Goal: Task Accomplishment & Management: Use online tool/utility

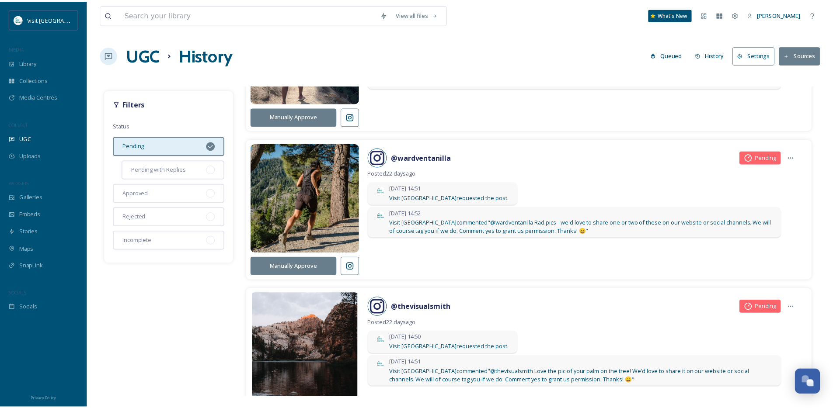
scroll to position [2917, 0]
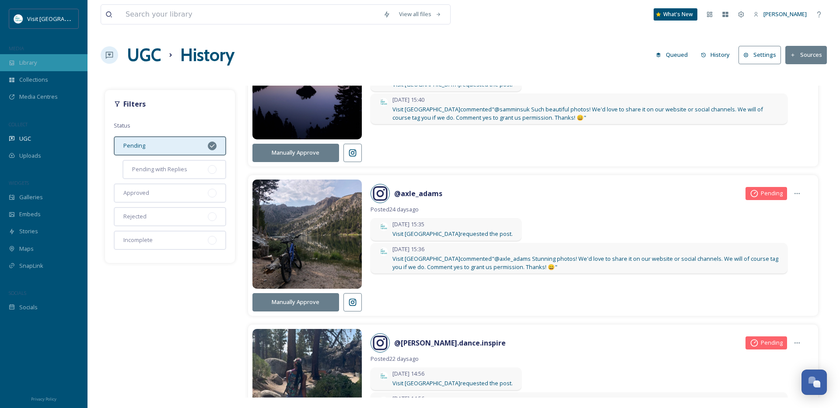
click at [31, 59] on span "Library" at bounding box center [27, 63] width 17 height 8
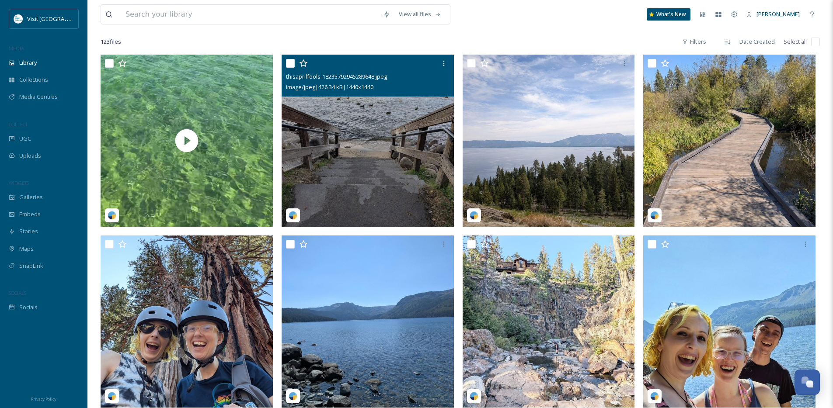
scroll to position [151, 0]
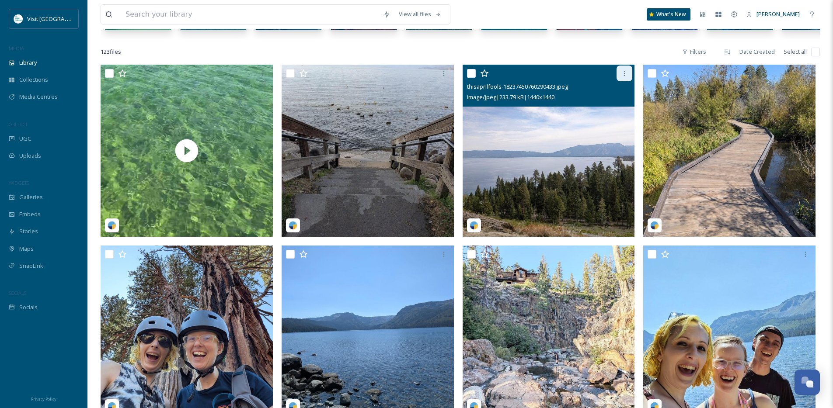
click at [624, 76] on icon at bounding box center [624, 73] width 1 height 5
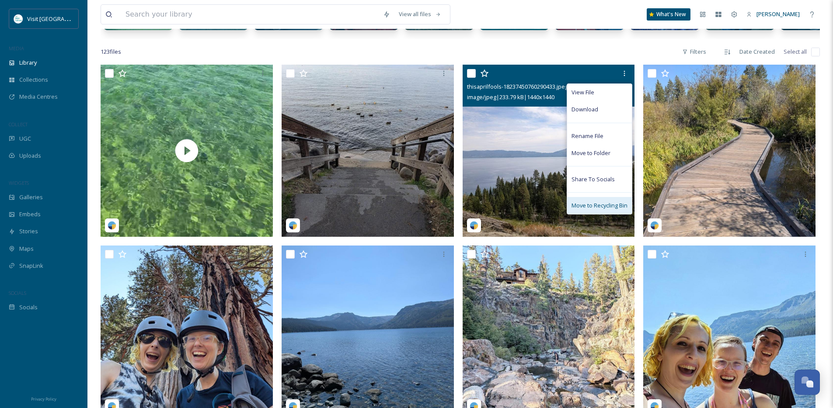
click at [607, 209] on span "Move to Recycling Bin" at bounding box center [600, 206] width 56 height 8
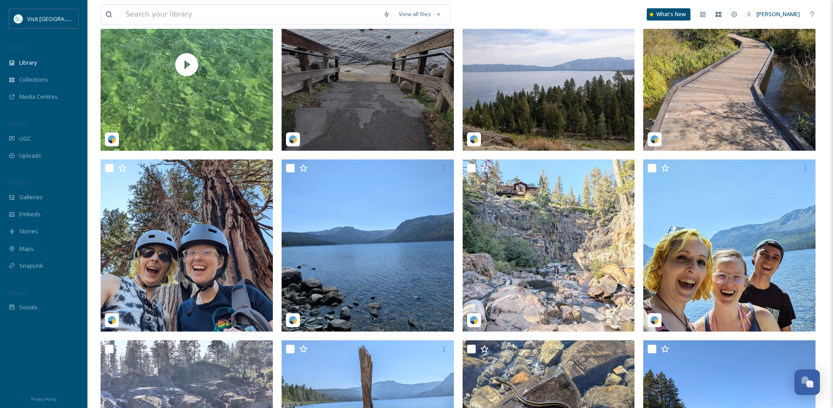
scroll to position [257, 0]
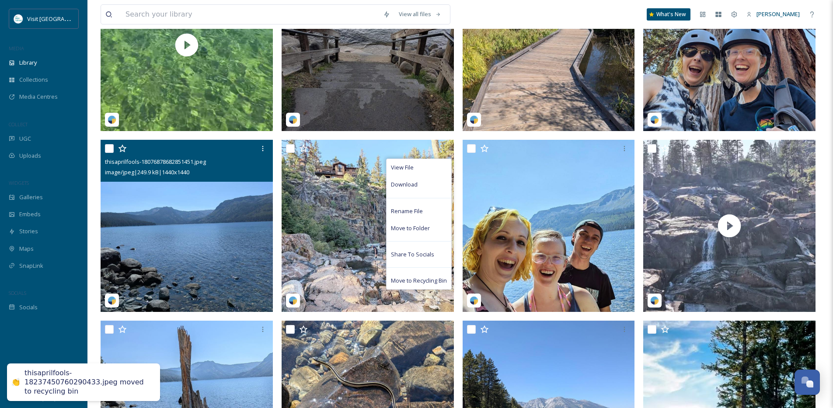
click at [258, 230] on img at bounding box center [187, 226] width 172 height 172
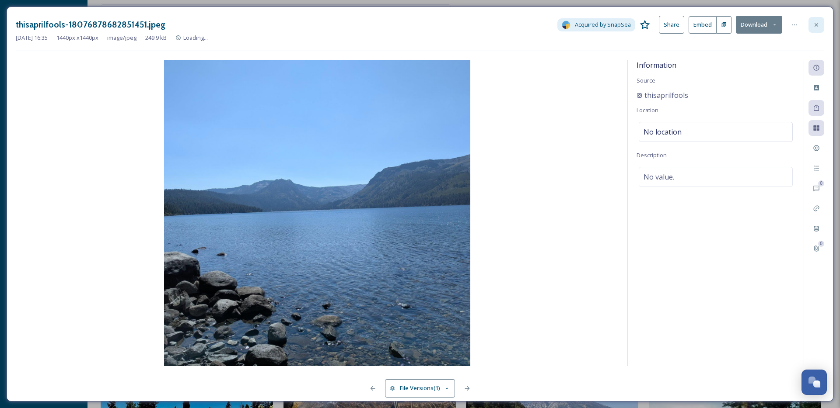
click at [814, 21] on icon at bounding box center [816, 24] width 7 height 7
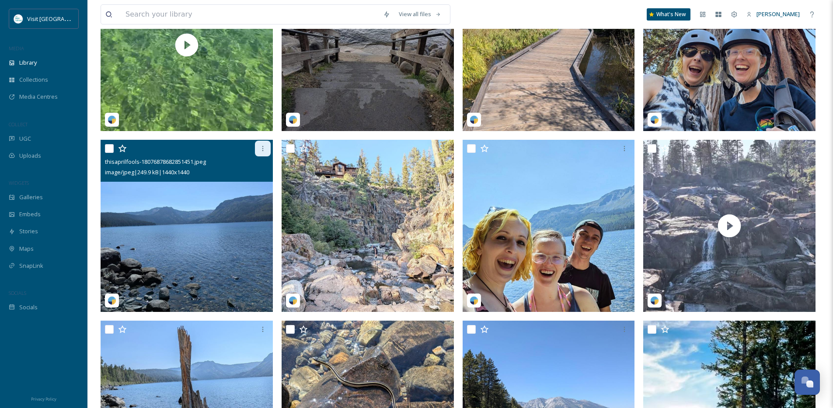
click at [263, 152] on icon at bounding box center [262, 148] width 7 height 7
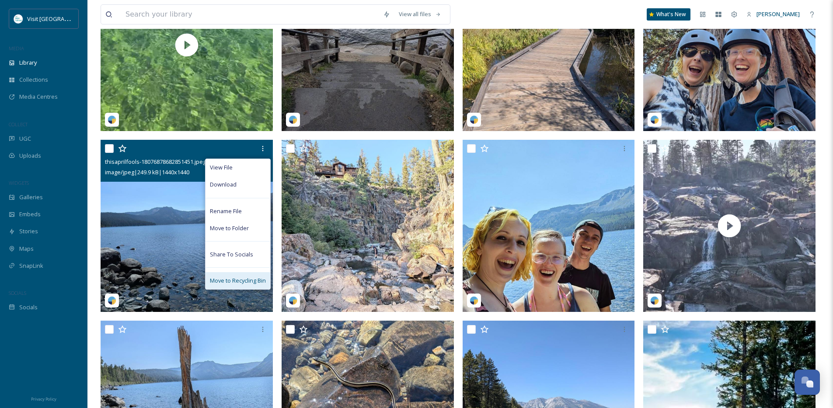
click at [246, 282] on div "Move to Recycling Bin" at bounding box center [238, 280] width 65 height 17
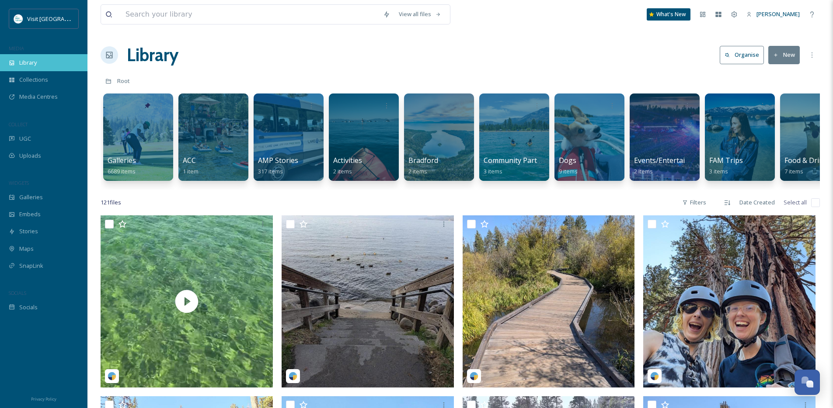
click at [45, 56] on div "Library" at bounding box center [43, 62] width 87 height 17
click at [293, 20] on input at bounding box center [250, 14] width 258 height 19
type input "fall"
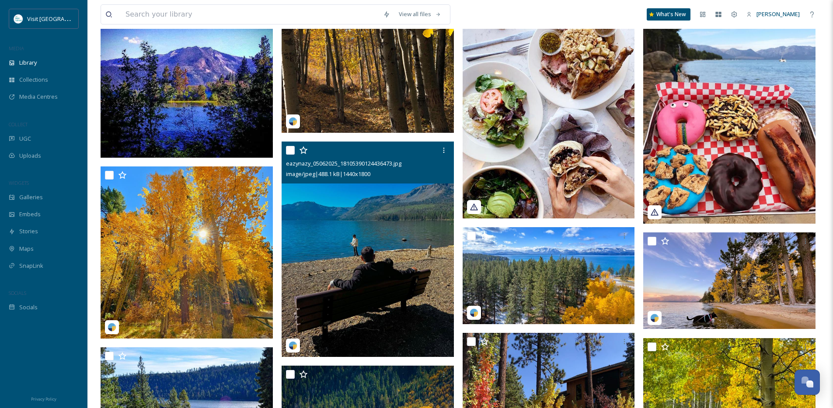
scroll to position [1215, 0]
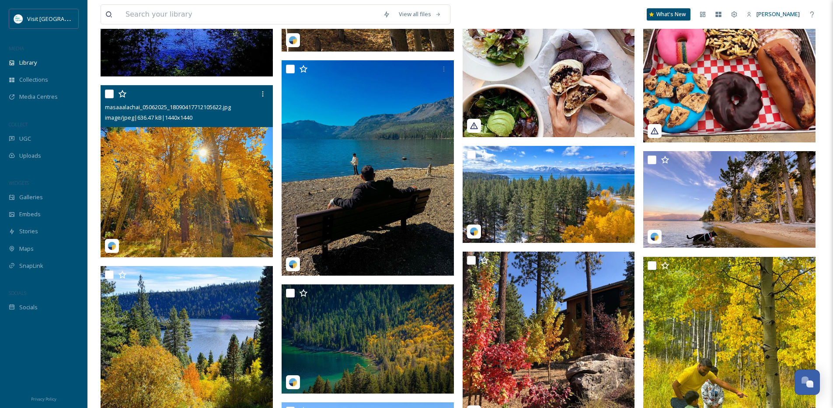
click at [188, 222] on img at bounding box center [187, 171] width 172 height 172
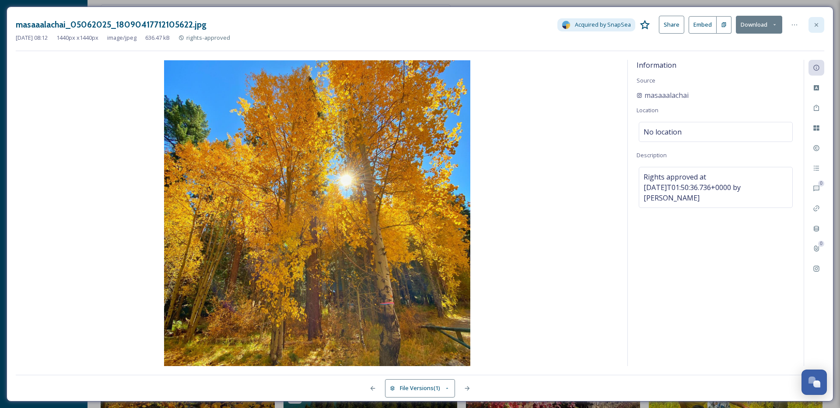
click at [815, 29] on div at bounding box center [816, 25] width 16 height 16
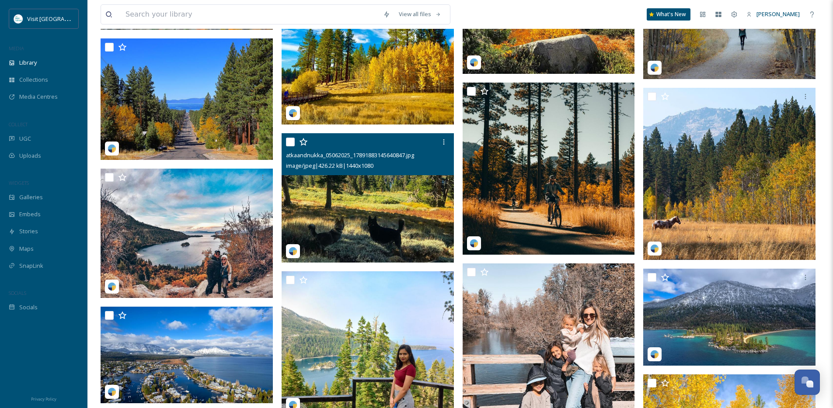
scroll to position [2237, 0]
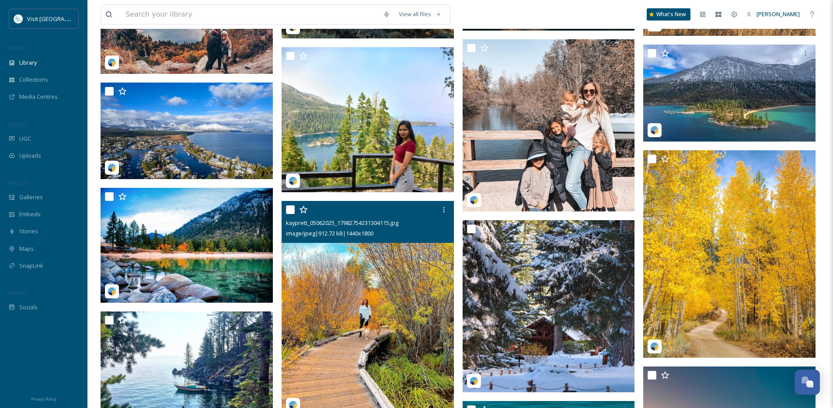
click at [365, 315] on img at bounding box center [368, 309] width 172 height 216
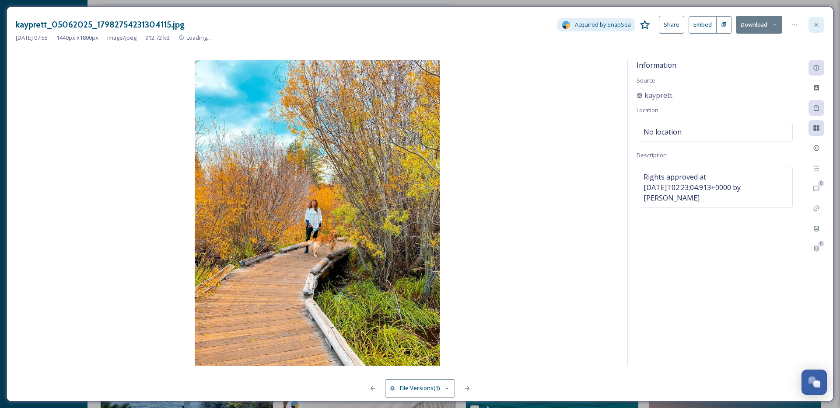
click at [815, 23] on icon at bounding box center [816, 24] width 7 height 7
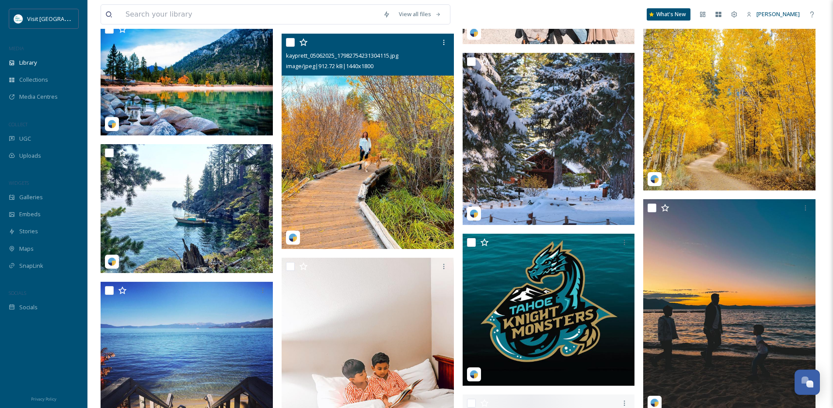
scroll to position [2435, 0]
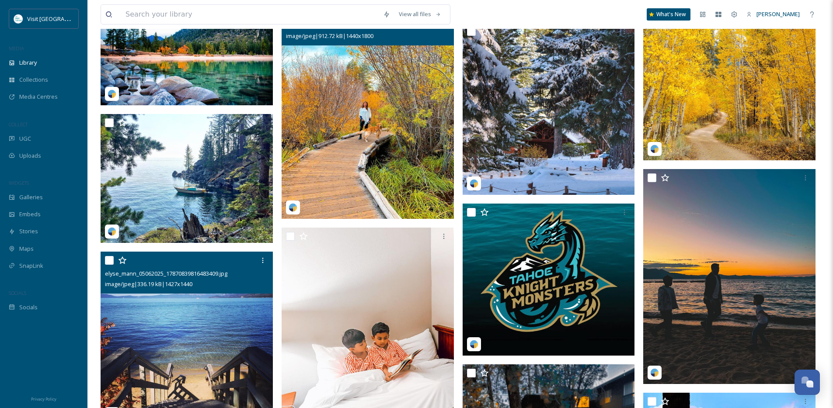
click at [242, 324] on img at bounding box center [187, 339] width 172 height 174
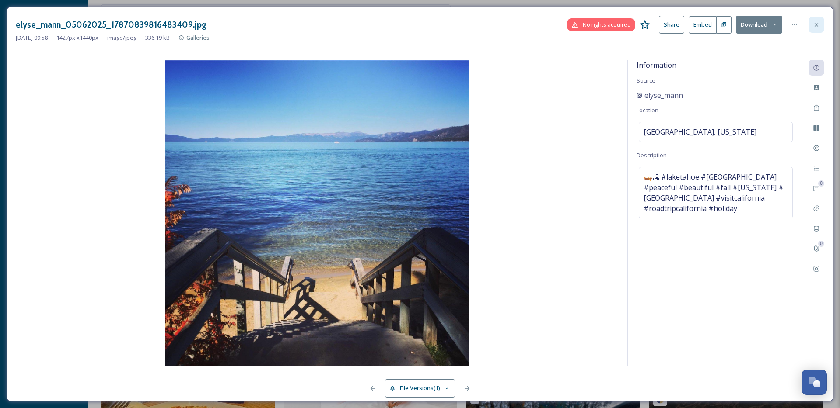
click at [813, 24] on icon at bounding box center [816, 24] width 7 height 7
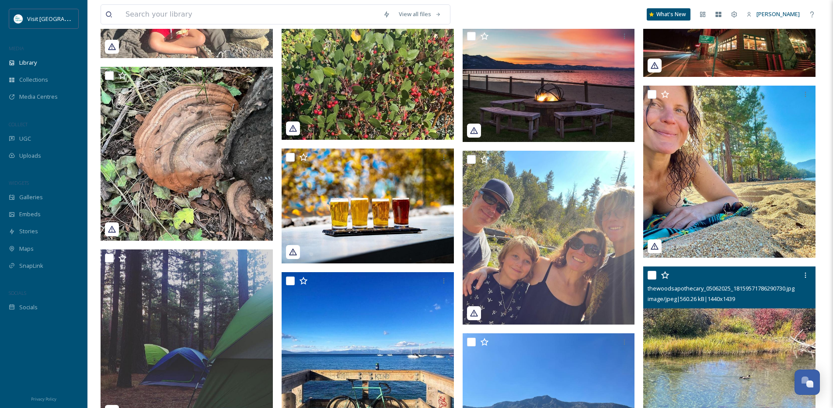
scroll to position [3227, 0]
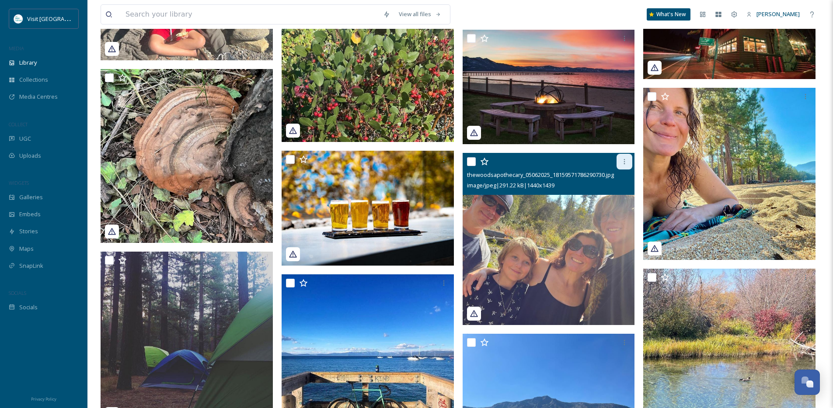
click at [621, 164] on icon at bounding box center [624, 161] width 7 height 7
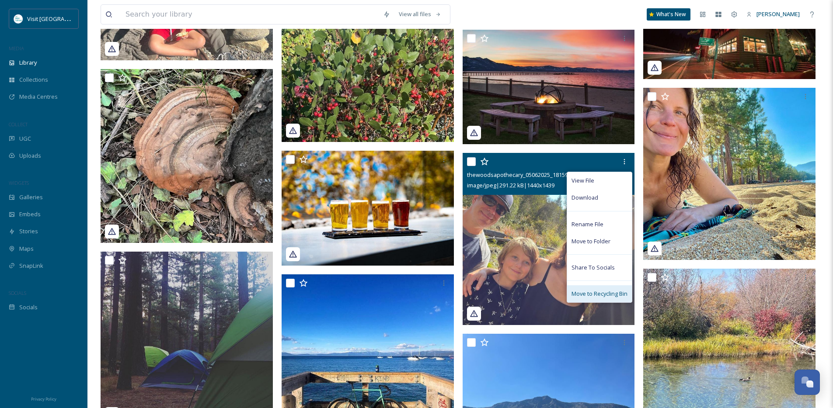
click at [607, 295] on span "Move to Recycling Bin" at bounding box center [600, 294] width 56 height 8
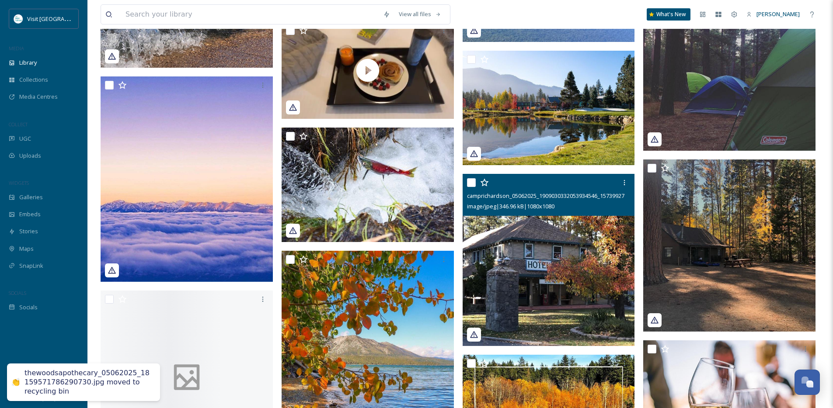
scroll to position [3863, 0]
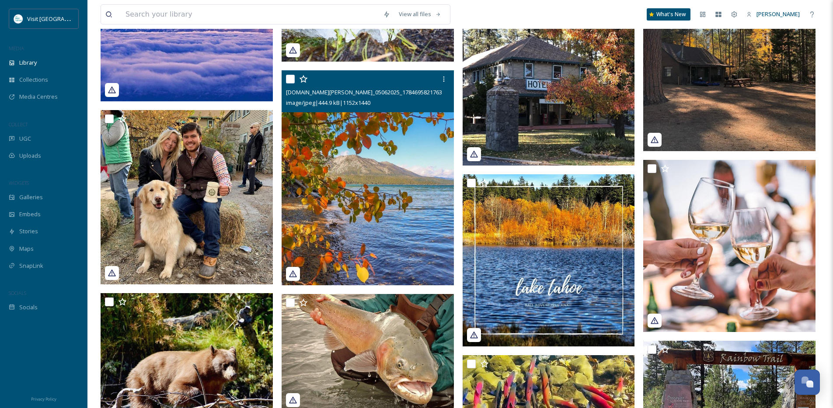
click at [417, 216] on img at bounding box center [368, 178] width 172 height 216
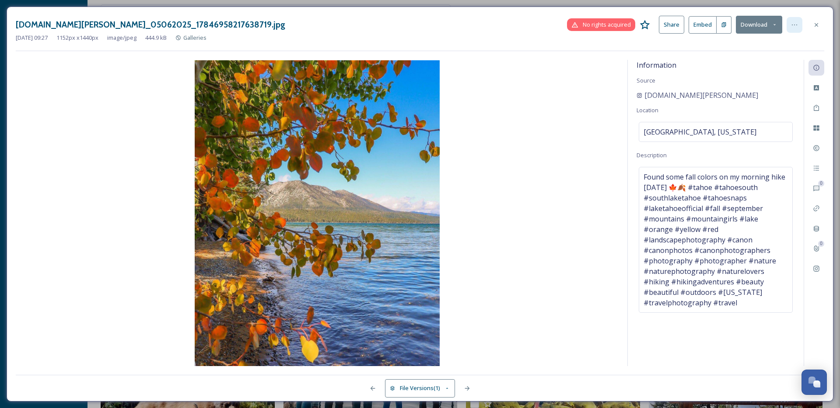
click at [795, 21] on div at bounding box center [794, 25] width 16 height 16
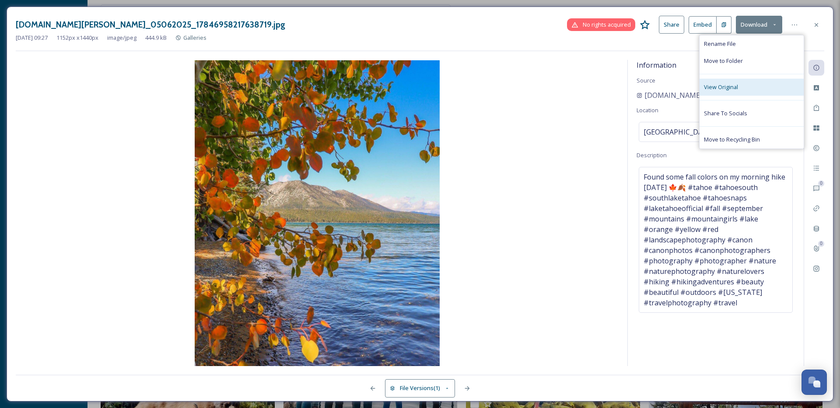
click at [739, 87] on div "View Original" at bounding box center [751, 87] width 104 height 17
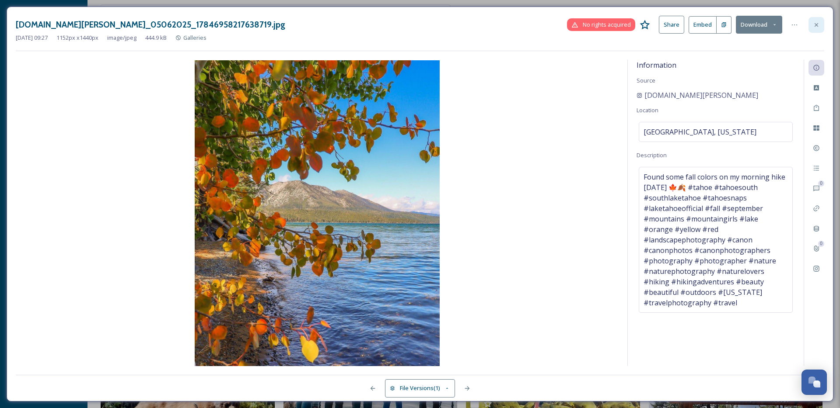
click at [819, 24] on icon at bounding box center [816, 24] width 7 height 7
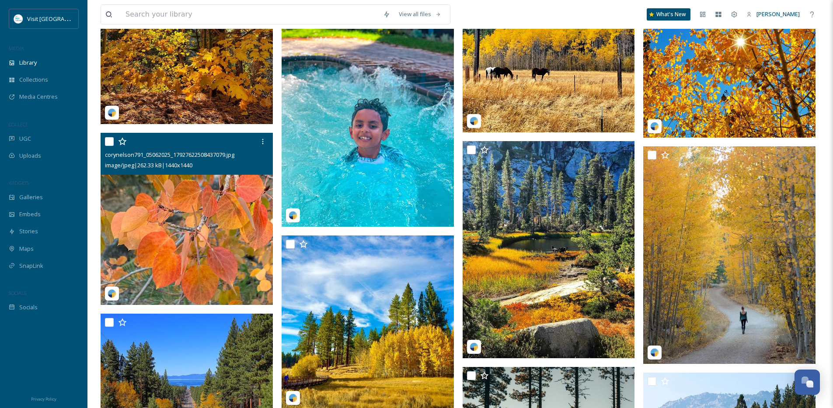
scroll to position [1748, 0]
click at [181, 203] on img at bounding box center [187, 219] width 172 height 172
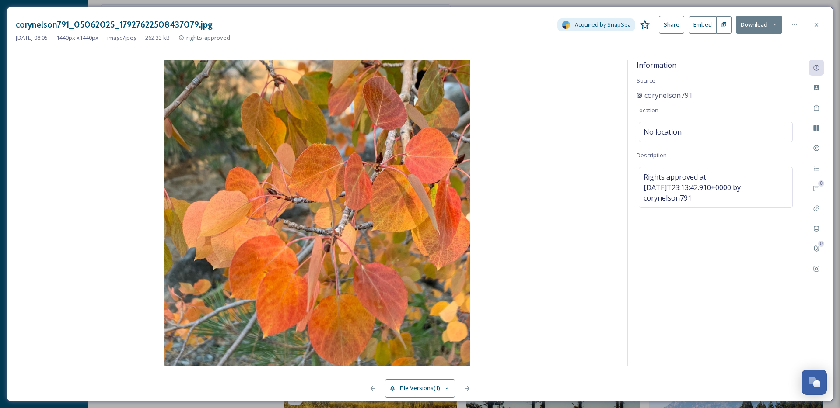
click at [821, 21] on div at bounding box center [816, 25] width 16 height 16
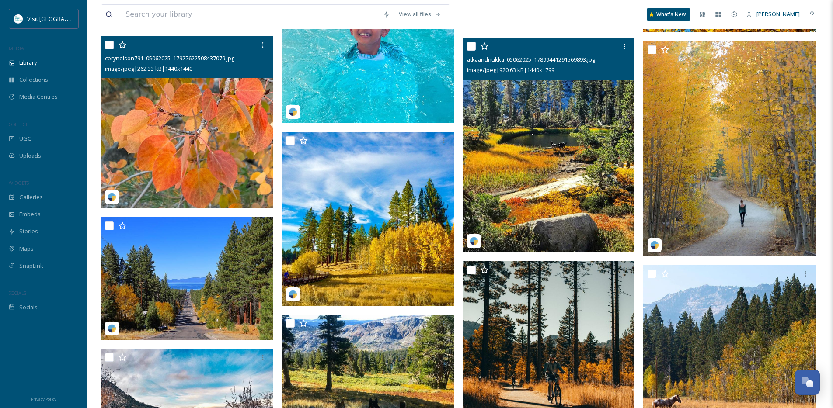
scroll to position [1855, 0]
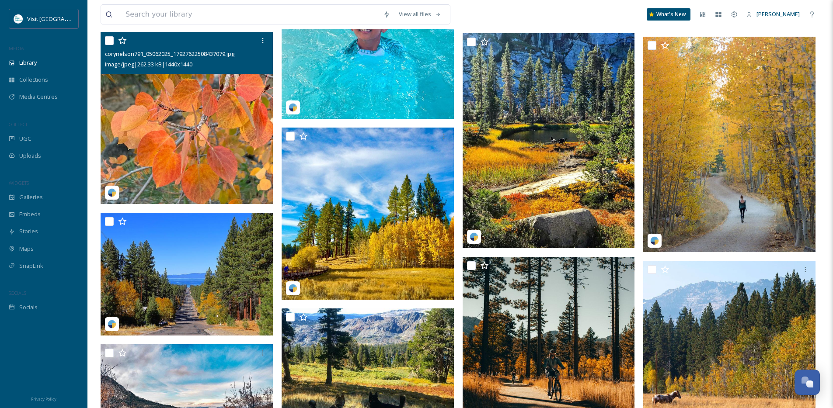
click at [172, 115] on img at bounding box center [187, 118] width 172 height 172
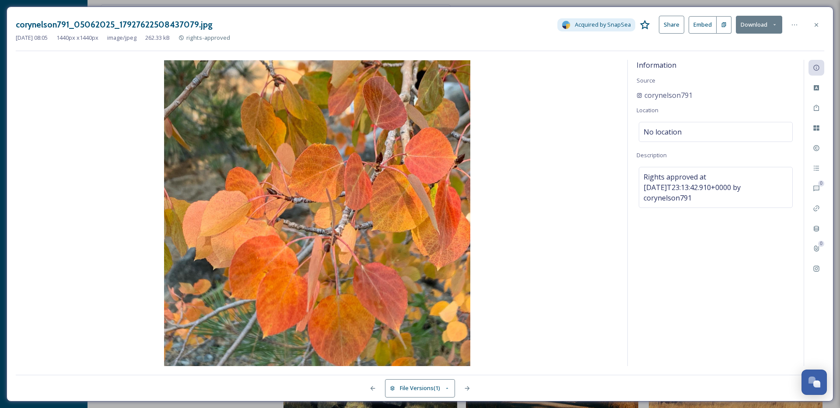
click at [576, 196] on img at bounding box center [317, 213] width 603 height 306
click at [816, 25] on icon at bounding box center [816, 24] width 7 height 7
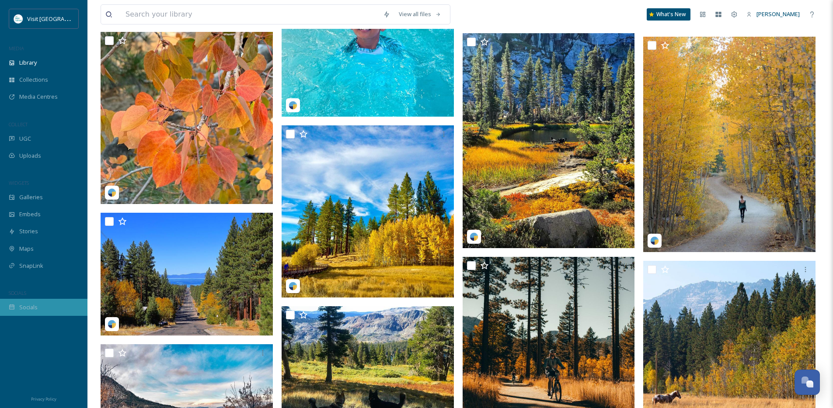
click at [31, 307] on span "Socials" at bounding box center [28, 308] width 18 height 8
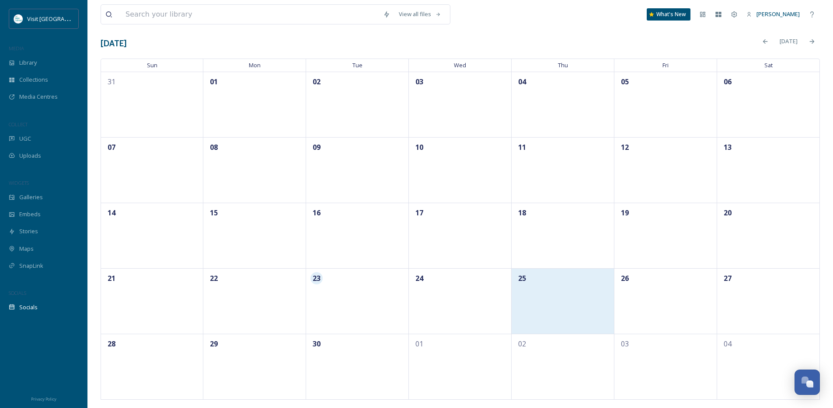
scroll to position [45, 0]
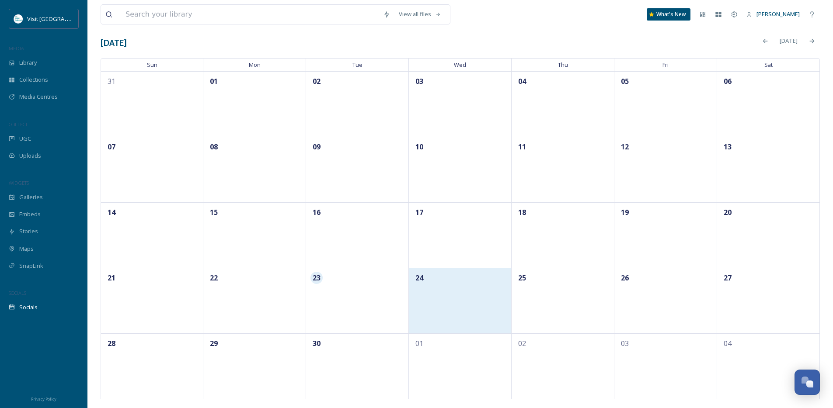
click at [454, 314] on div "24" at bounding box center [460, 301] width 103 height 66
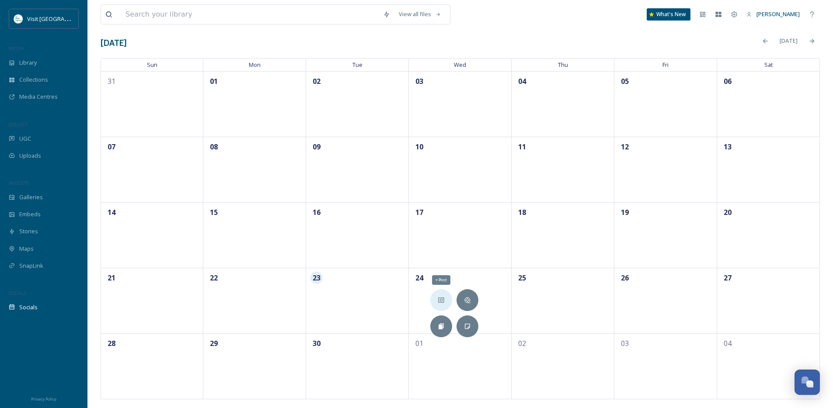
click at [443, 303] on icon at bounding box center [441, 300] width 7 height 7
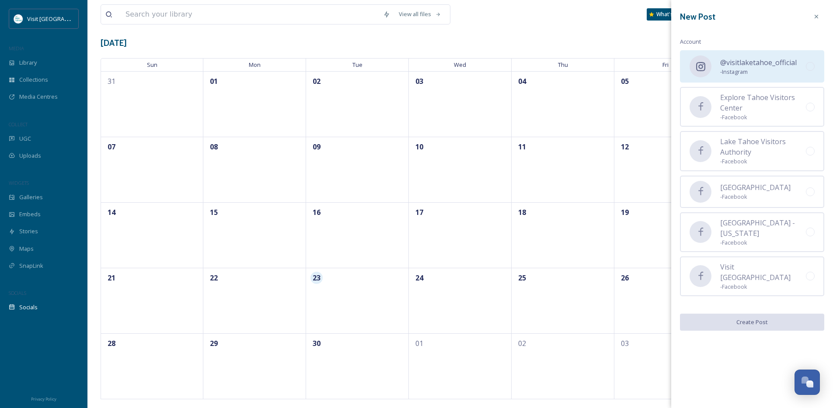
click at [737, 79] on div "@visitlaketahoe_official - Instagram" at bounding box center [752, 66] width 144 height 32
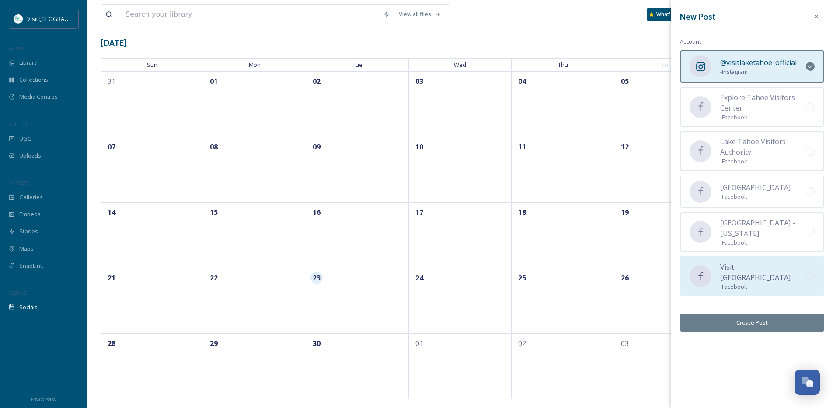
click at [755, 271] on span "Visit [GEOGRAPHIC_DATA]" at bounding box center [763, 272] width 86 height 21
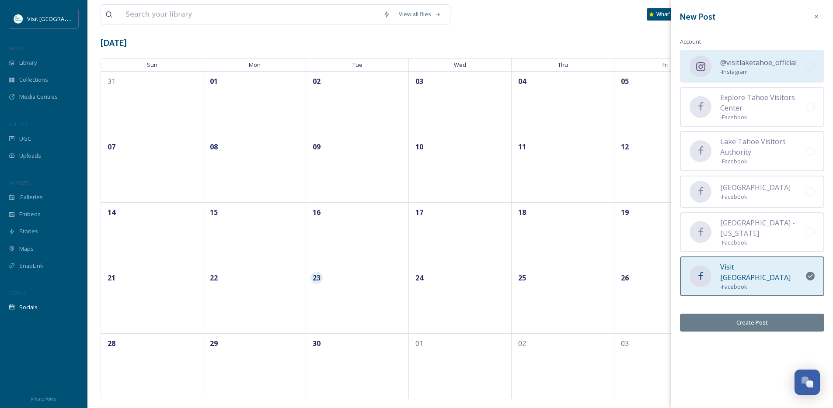
click at [768, 68] on span "- Instagram" at bounding box center [758, 72] width 77 height 8
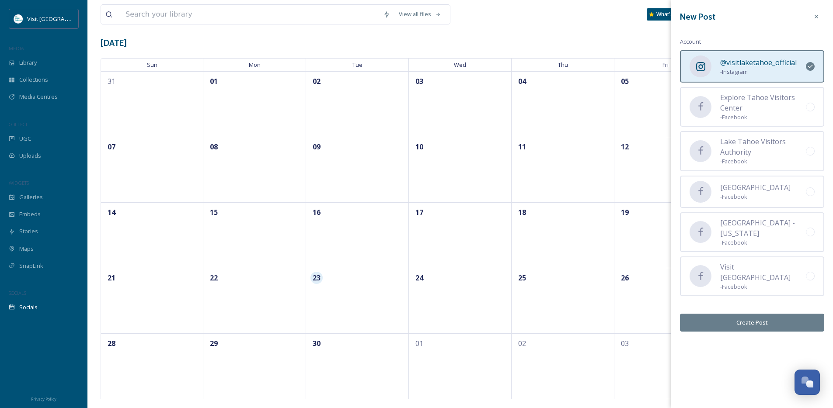
click at [753, 321] on button "Create Post" at bounding box center [752, 323] width 144 height 18
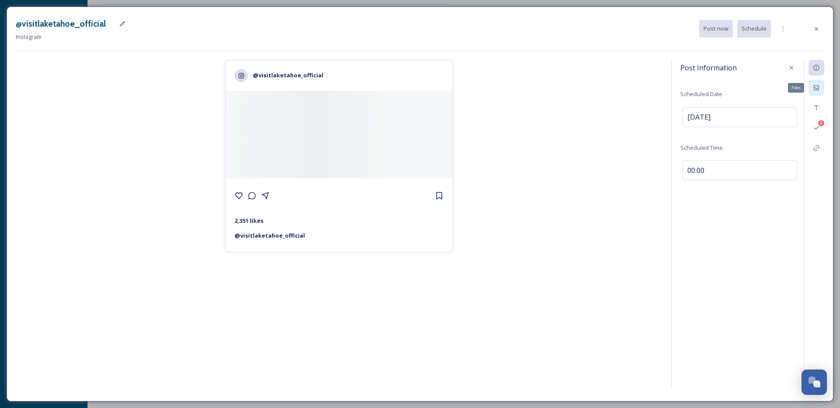
click at [811, 91] on div "Files" at bounding box center [816, 88] width 16 height 16
click at [708, 131] on div at bounding box center [704, 124] width 44 height 44
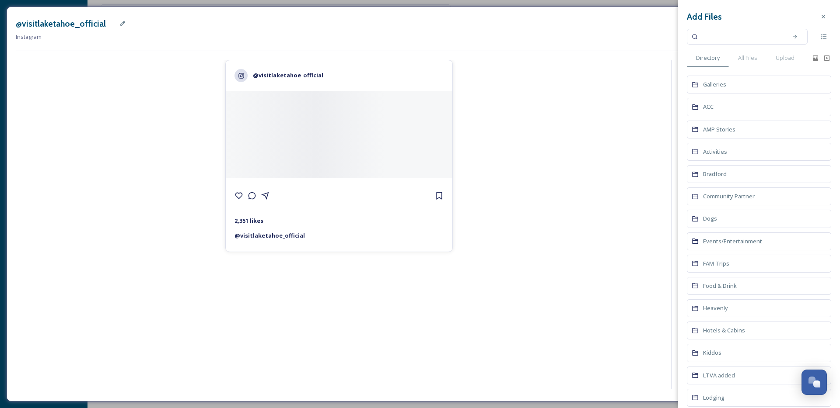
click at [820, 20] on icon at bounding box center [823, 16] width 7 height 7
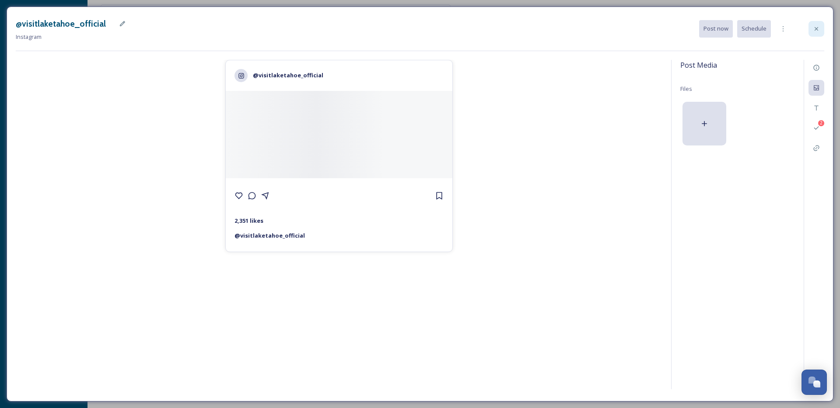
click at [816, 27] on icon at bounding box center [816, 28] width 7 height 7
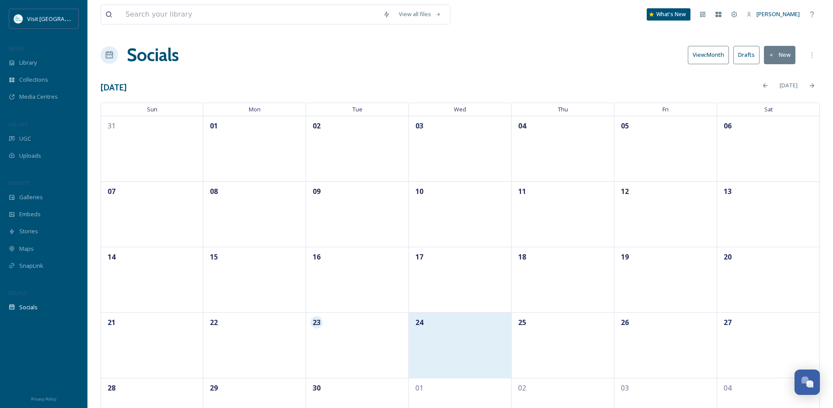
click at [471, 339] on div "24" at bounding box center [460, 346] width 103 height 66
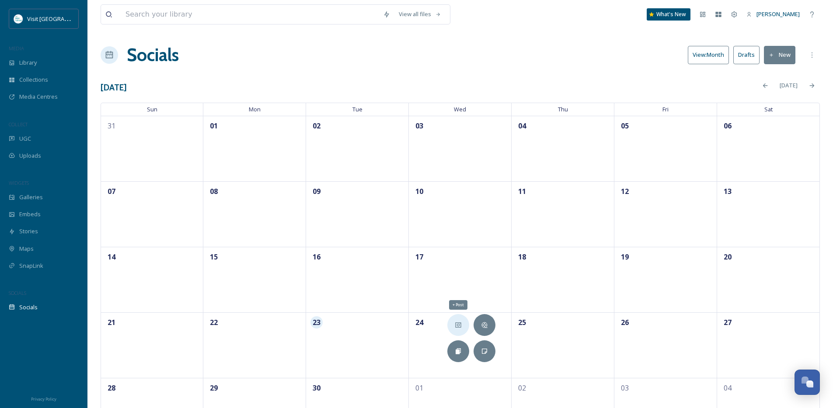
click at [455, 328] on icon at bounding box center [458, 325] width 7 height 7
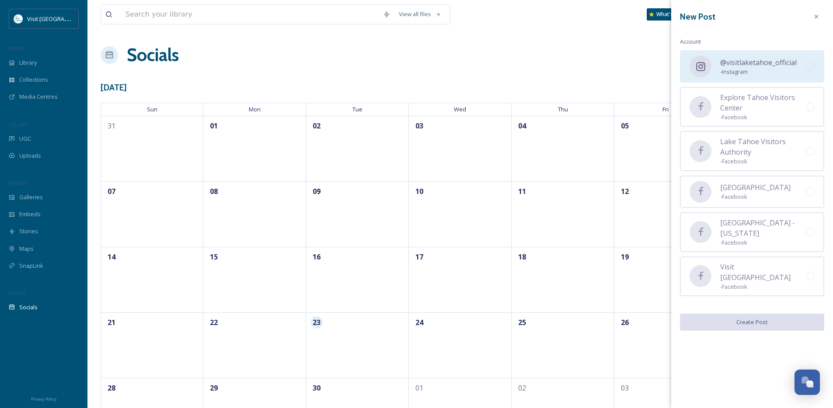
click at [785, 62] on span "@visitlaketahoe_official" at bounding box center [758, 62] width 77 height 10
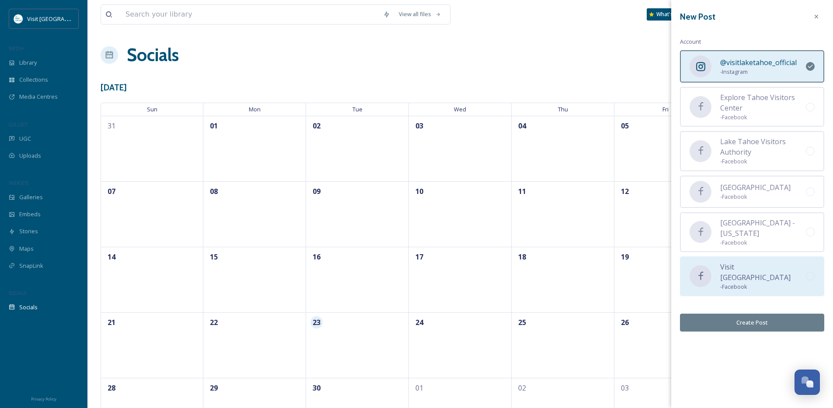
click at [731, 283] on span "- Facebook" at bounding box center [763, 287] width 86 height 8
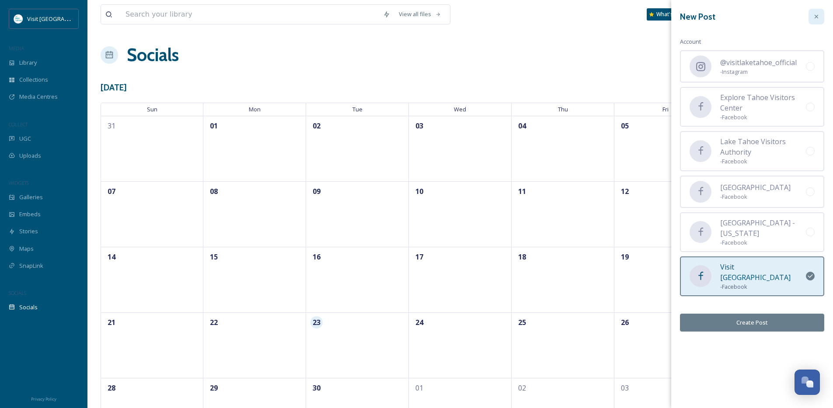
click at [817, 22] on div at bounding box center [817, 17] width 16 height 16
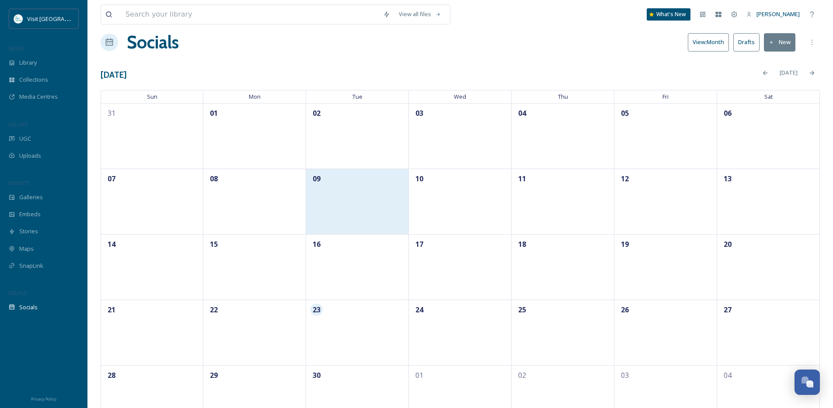
scroll to position [45, 0]
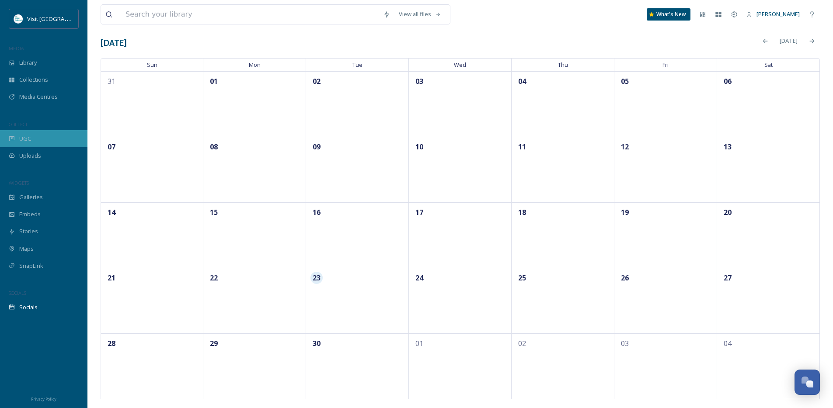
click at [45, 135] on div "UGC" at bounding box center [43, 138] width 87 height 17
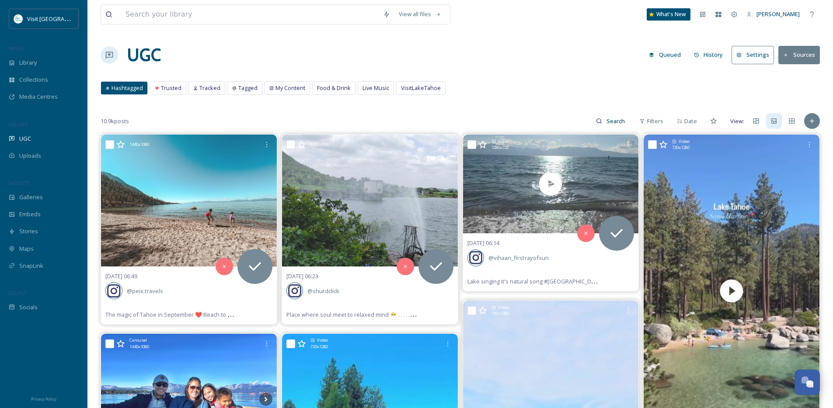
click at [810, 50] on button "Sources" at bounding box center [799, 55] width 42 height 18
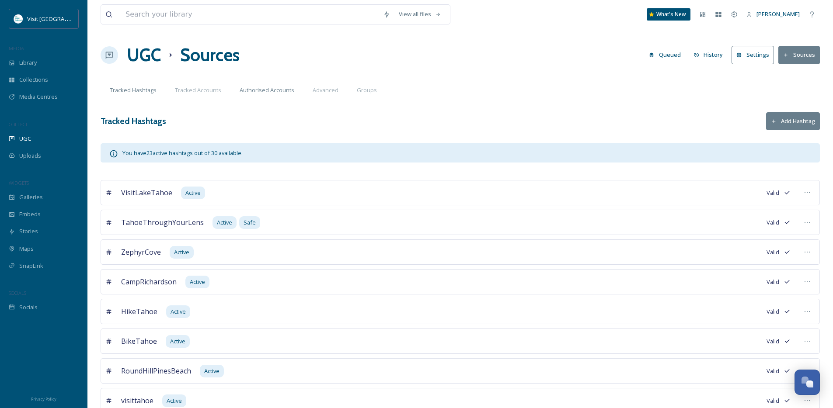
click at [249, 92] on span "Authorised Accounts" at bounding box center [267, 90] width 55 height 8
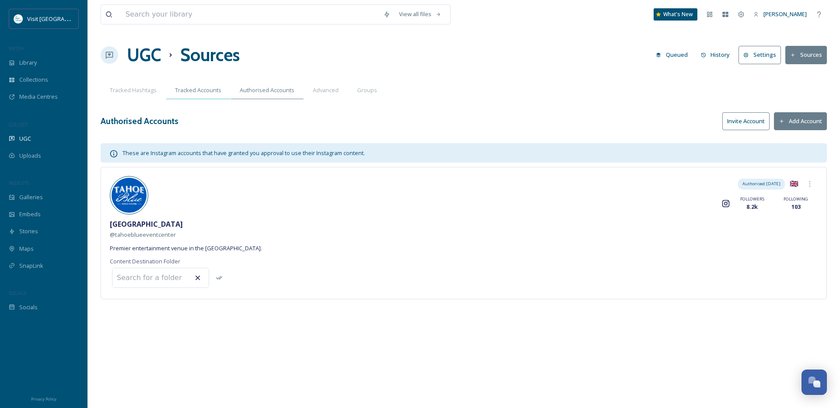
click at [216, 93] on span "Tracked Accounts" at bounding box center [198, 90] width 46 height 8
